Goal: Find contact information: Find contact information

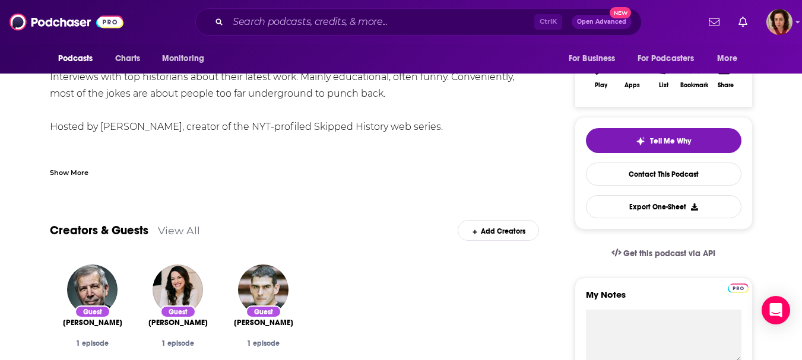
scroll to position [59, 0]
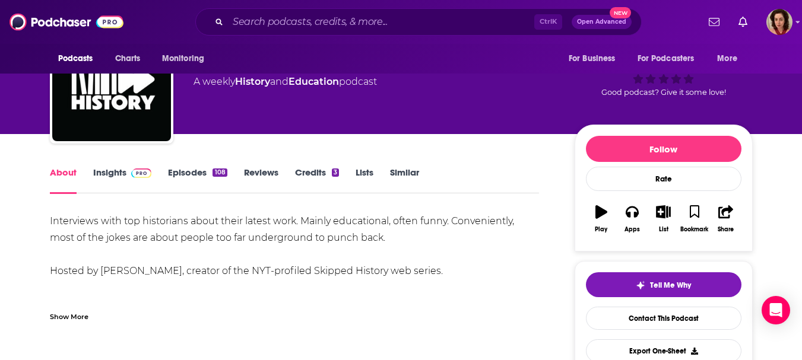
click at [138, 175] on img at bounding box center [141, 173] width 21 height 9
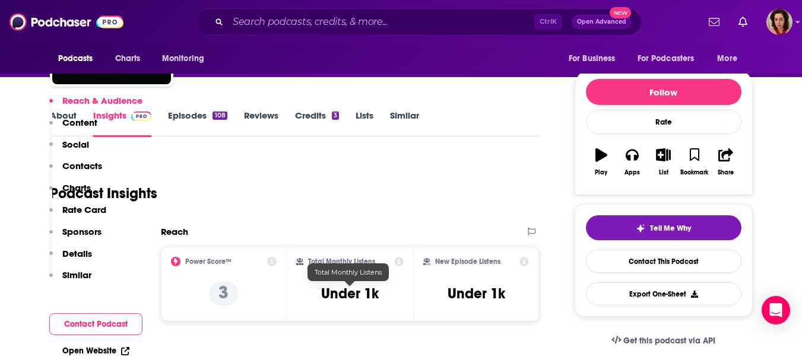
scroll to position [237, 0]
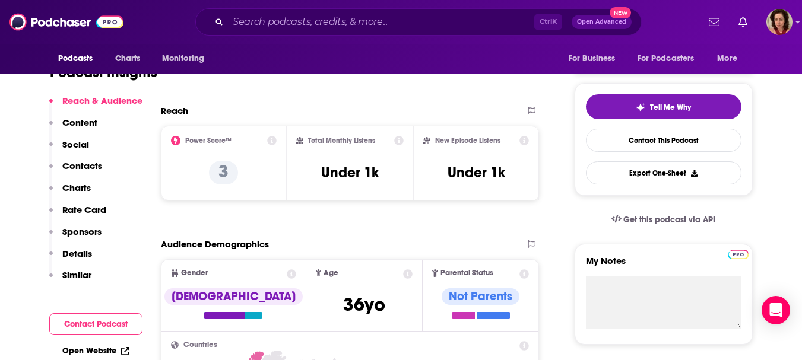
click at [106, 173] on div "Reach & Audience Content Social Contacts Charts Rate Card Sponsors Details Simi…" at bounding box center [95, 193] width 93 height 197
drag, startPoint x: 96, startPoint y: 168, endPoint x: 111, endPoint y: 169, distance: 15.5
click at [95, 168] on p "Contacts" at bounding box center [82, 165] width 40 height 11
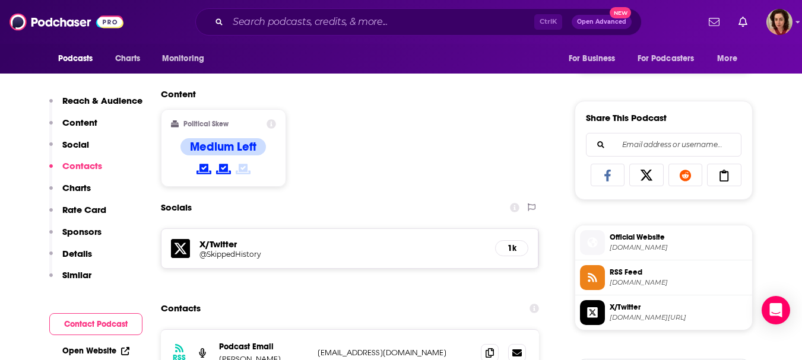
scroll to position [820, 0]
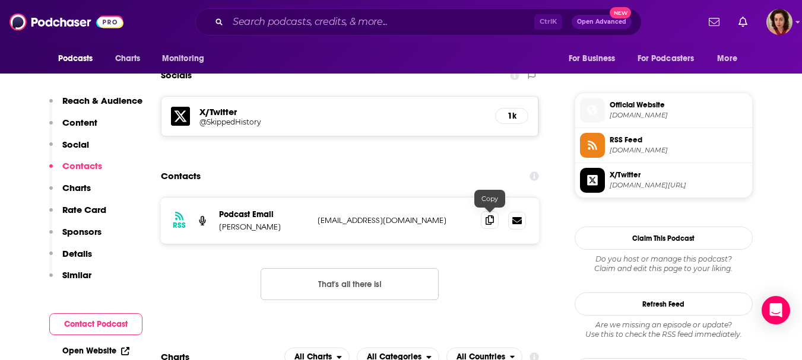
click at [492, 216] on icon at bounding box center [490, 219] width 8 height 9
drag, startPoint x: 260, startPoint y: 223, endPoint x: 216, endPoint y: 233, distance: 45.1
click at [216, 233] on div "RSS Podcast Email [PERSON_NAME] [EMAIL_ADDRESS][DOMAIN_NAME] [EMAIL_ADDRESS][DO…" at bounding box center [350, 221] width 379 height 46
copy p "[PERSON_NAME]"
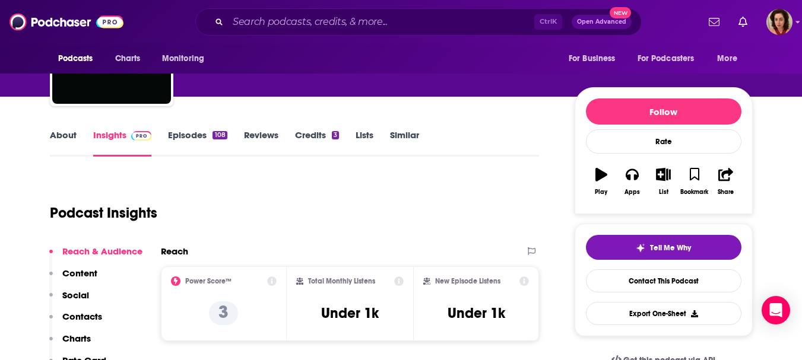
scroll to position [0, 0]
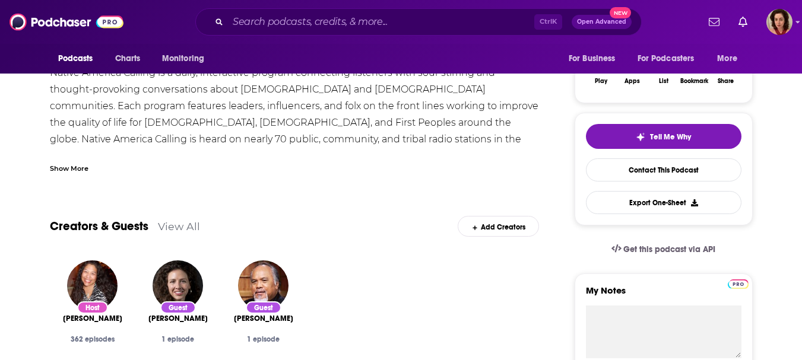
scroll to position [59, 0]
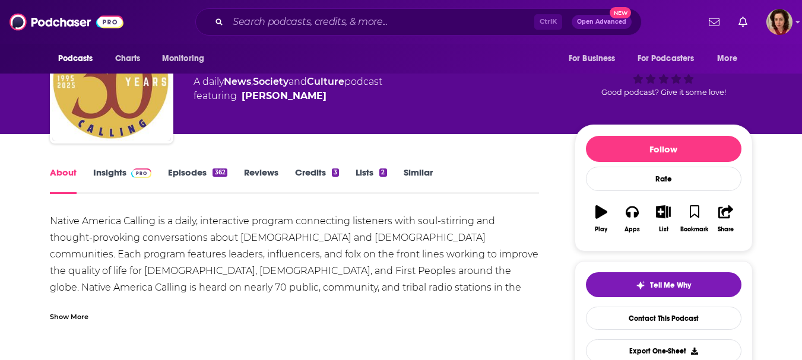
click at [132, 169] on img at bounding box center [141, 173] width 21 height 9
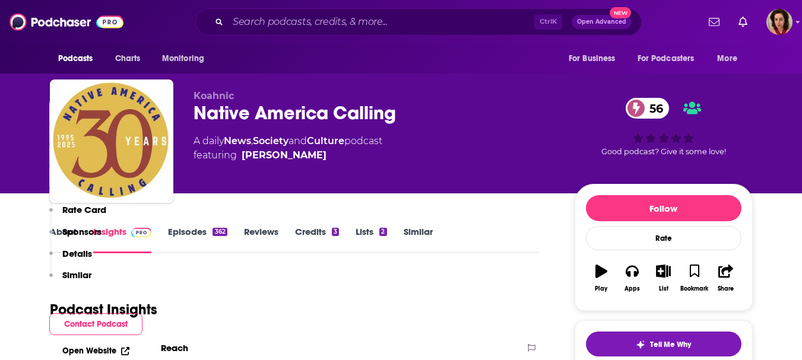
scroll to position [297, 0]
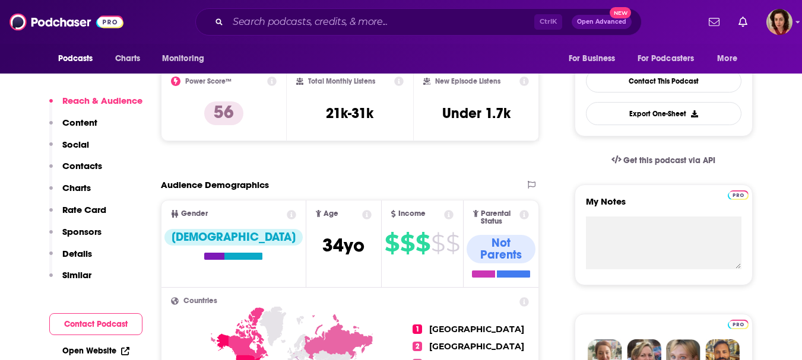
click at [76, 167] on p "Contacts" at bounding box center [82, 165] width 40 height 11
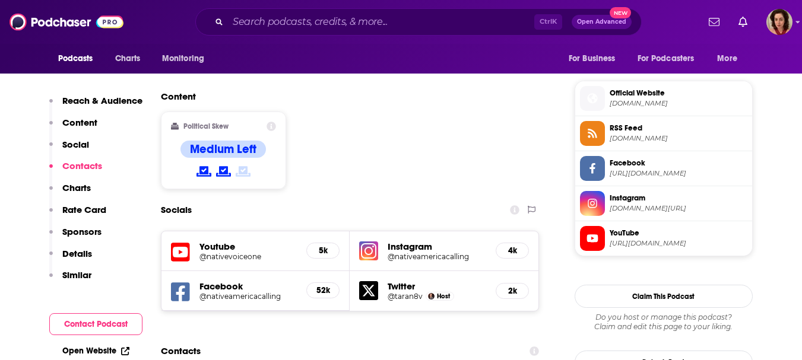
scroll to position [840, 0]
